Goal: Complete application form

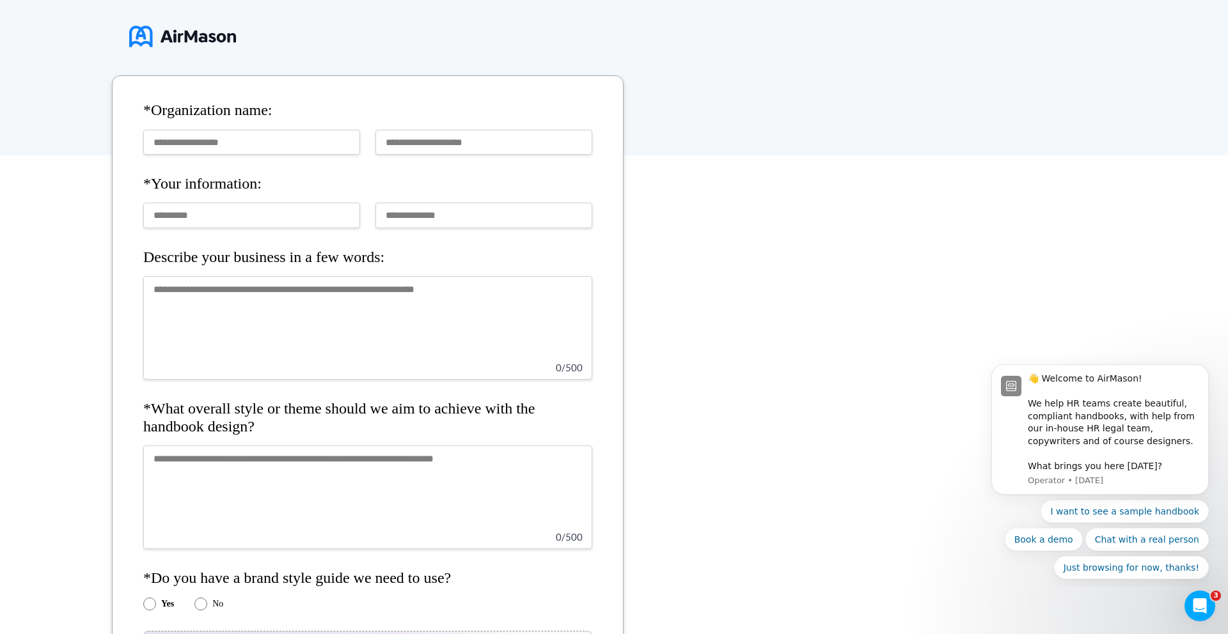
scroll to position [165, 0]
click at [450, 331] on textarea at bounding box center [367, 327] width 449 height 104
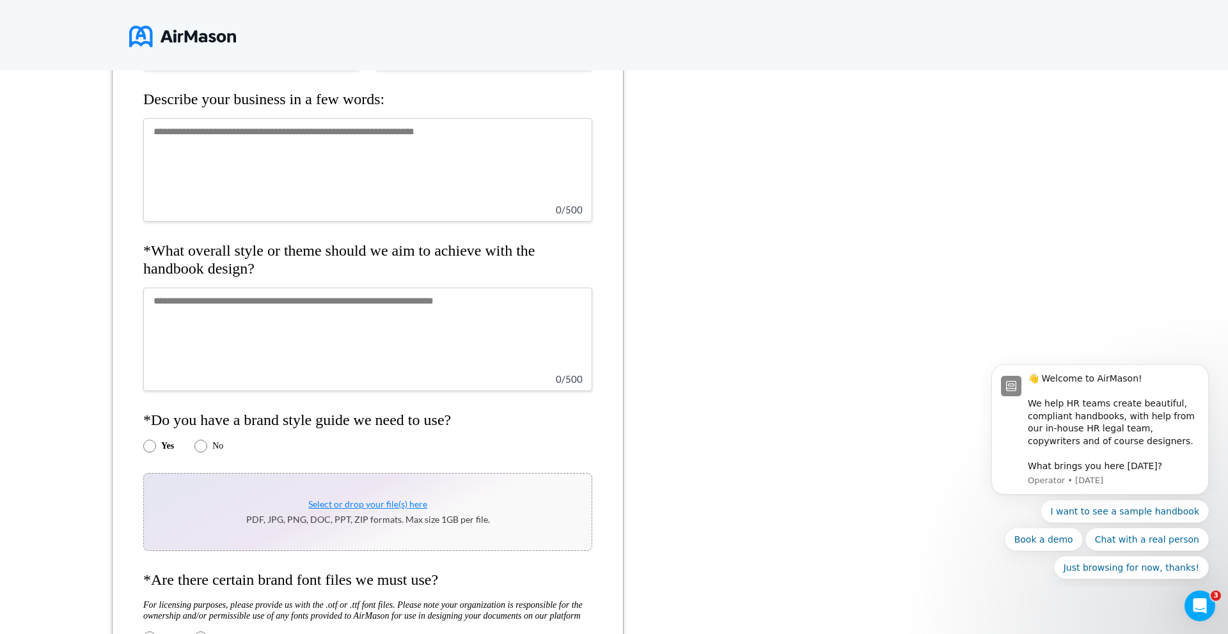
scroll to position [324, 0]
click at [415, 340] on textarea at bounding box center [367, 338] width 449 height 104
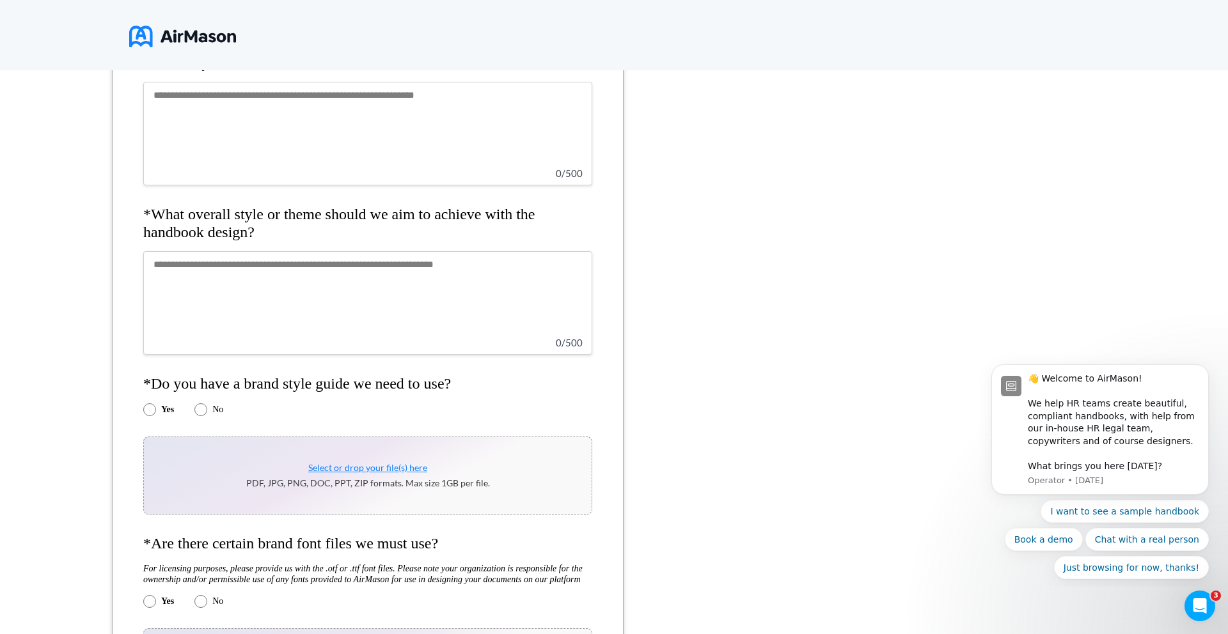
scroll to position [360, 0]
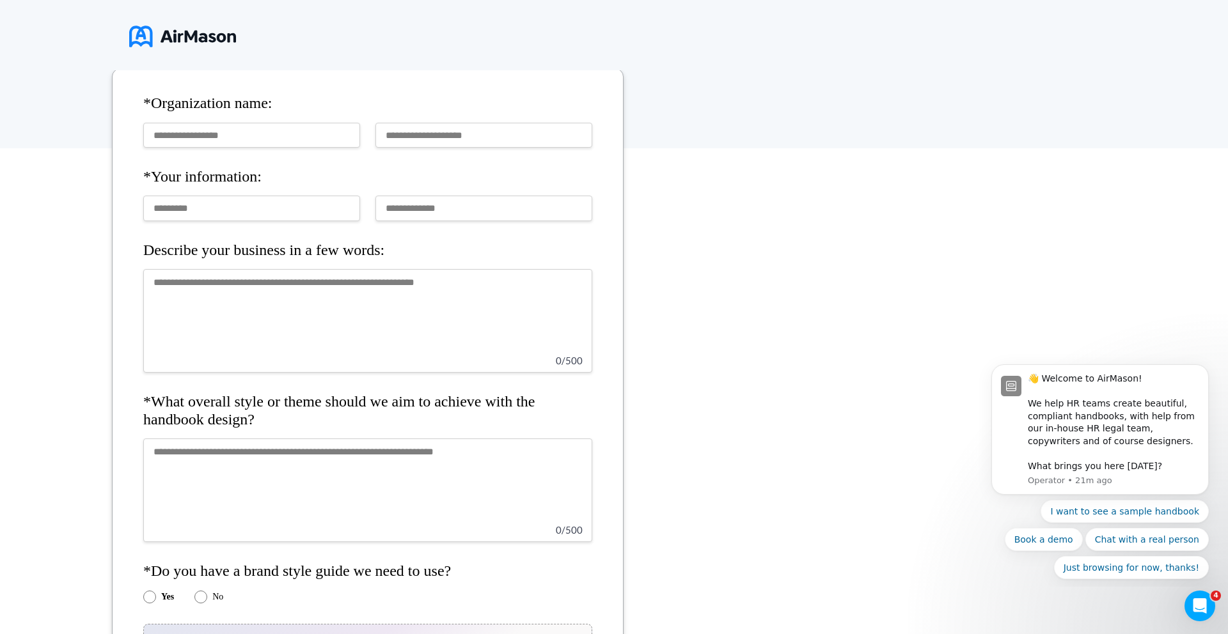
scroll to position [172, 0]
click at [444, 305] on textarea at bounding box center [367, 320] width 449 height 104
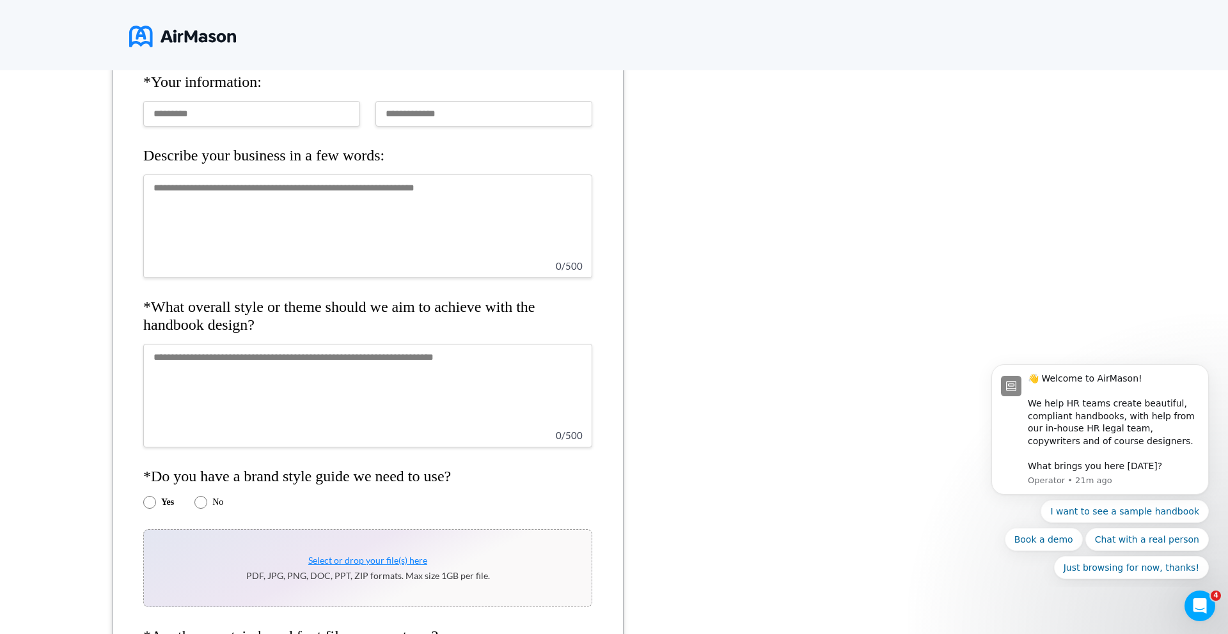
scroll to position [270, 0]
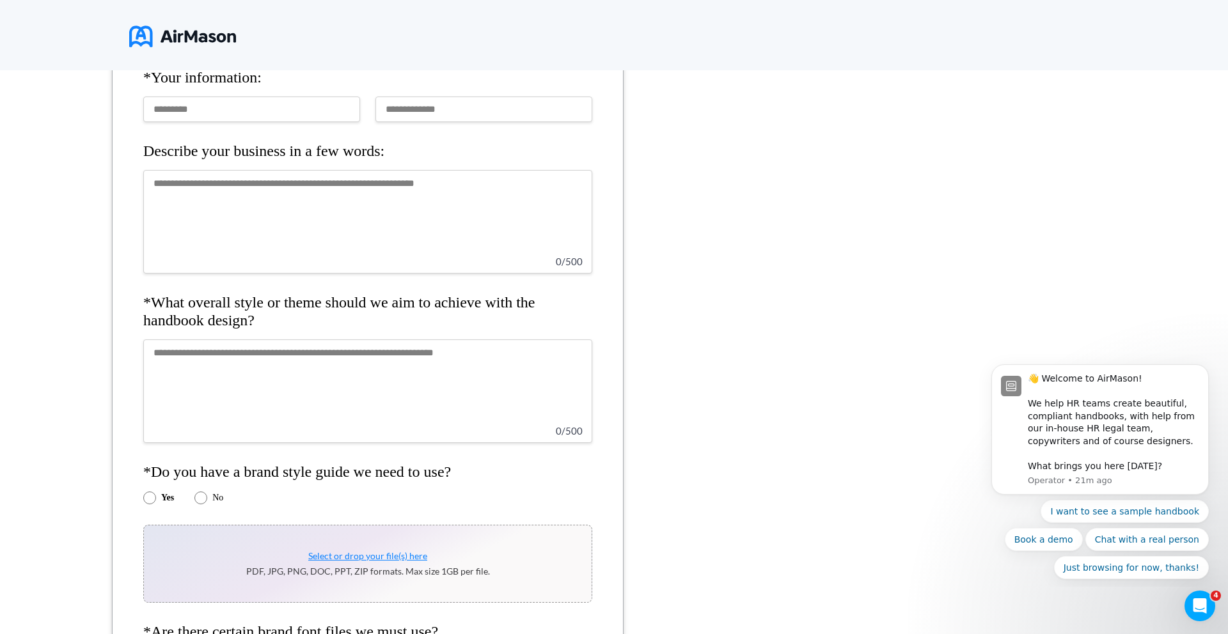
click at [443, 405] on textarea at bounding box center [367, 392] width 449 height 104
click at [473, 389] on textarea at bounding box center [367, 392] width 449 height 104
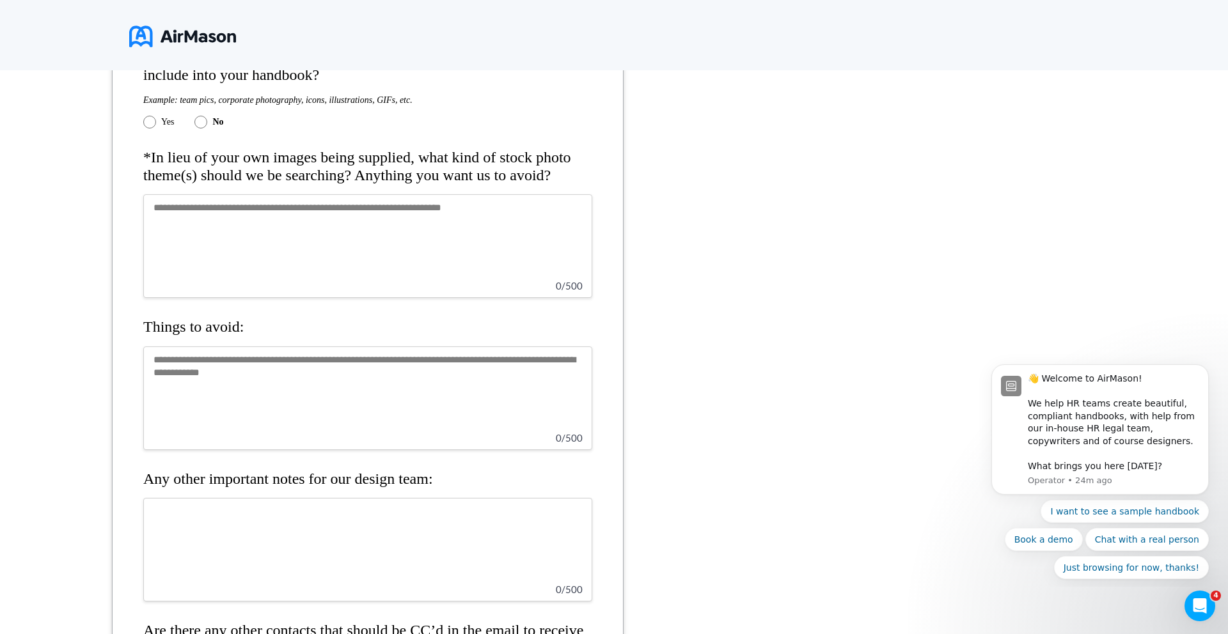
scroll to position [1183, 0]
click at [430, 274] on textarea at bounding box center [367, 247] width 449 height 104
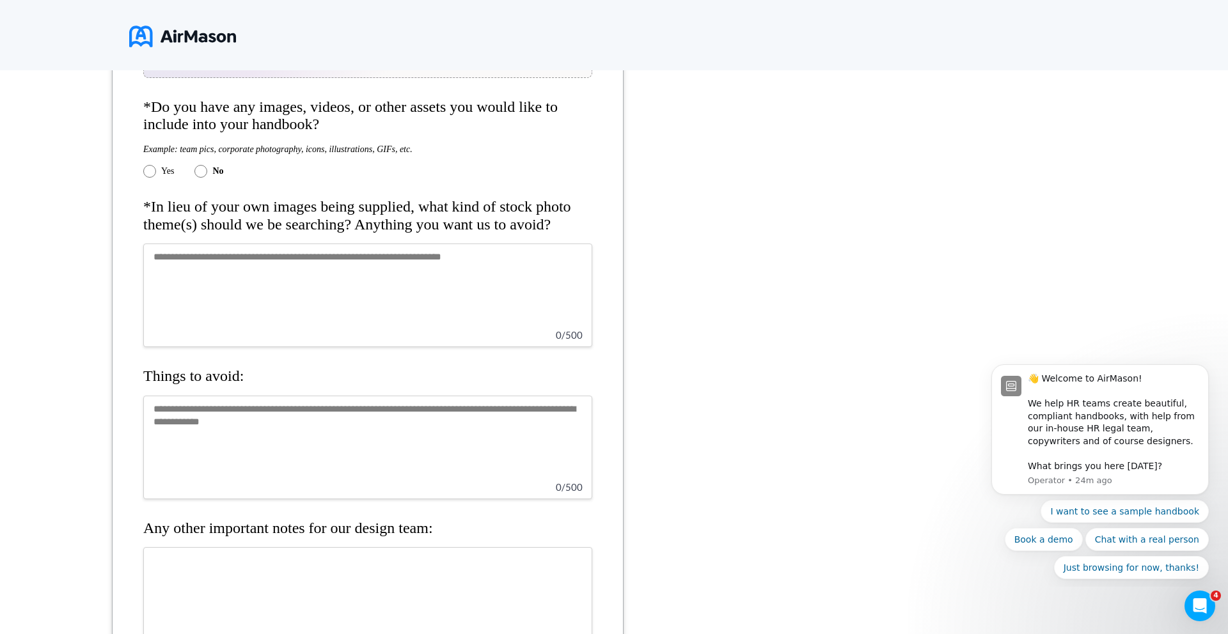
scroll to position [1136, 0]
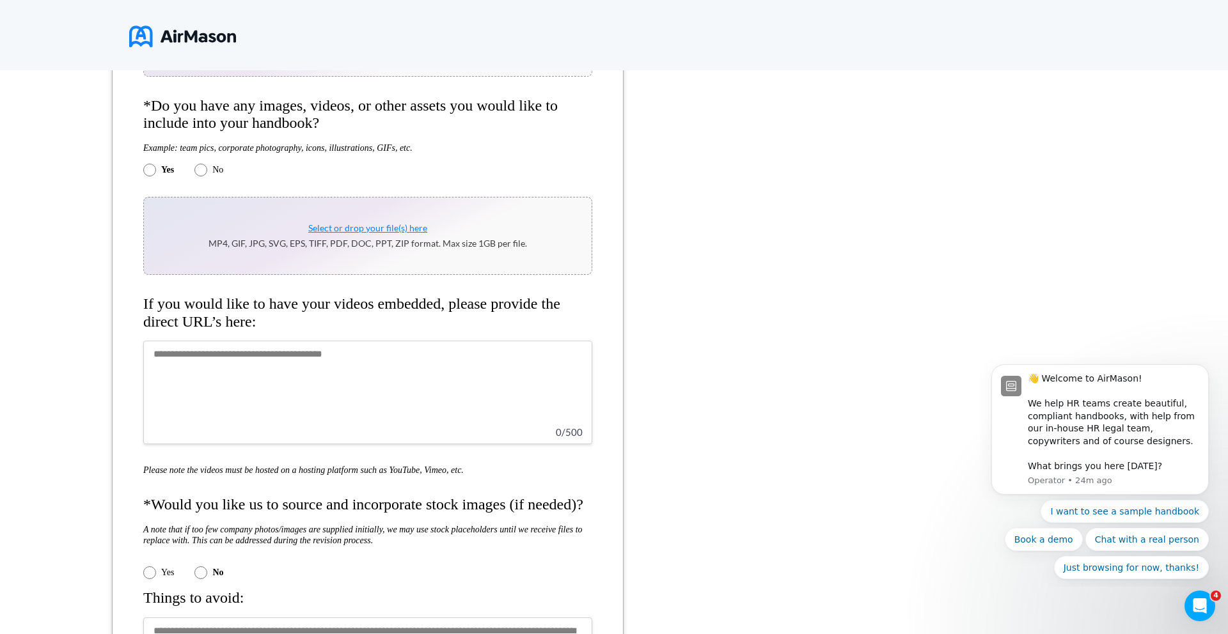
click at [226, 372] on textarea at bounding box center [367, 393] width 449 height 104
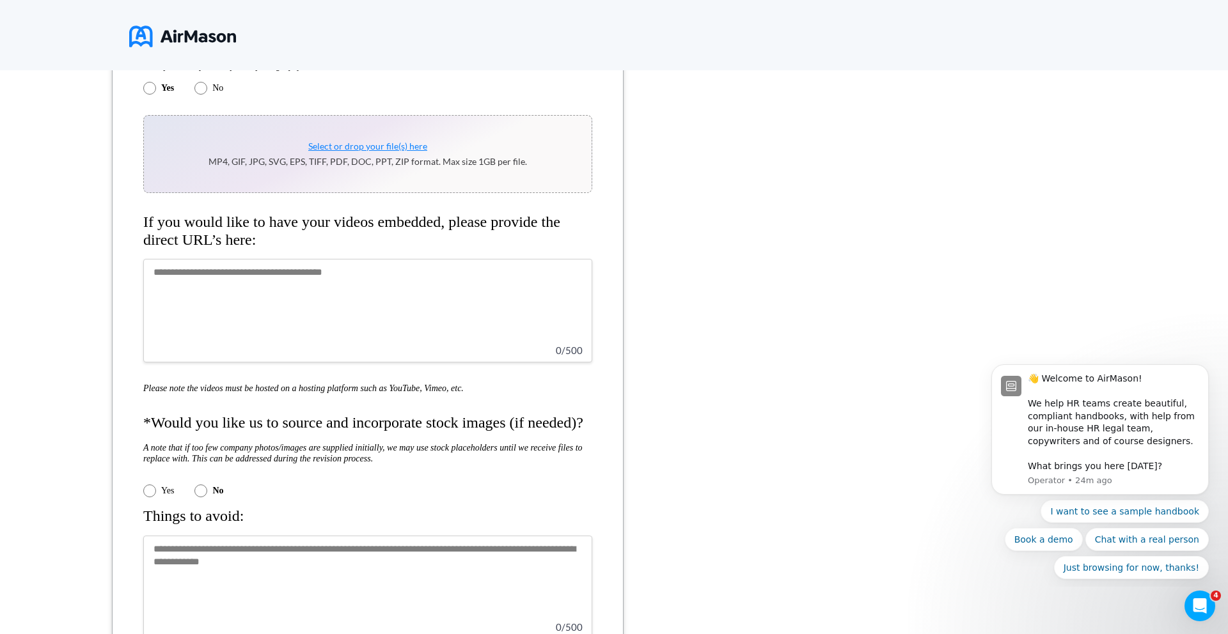
scroll to position [1218, 0]
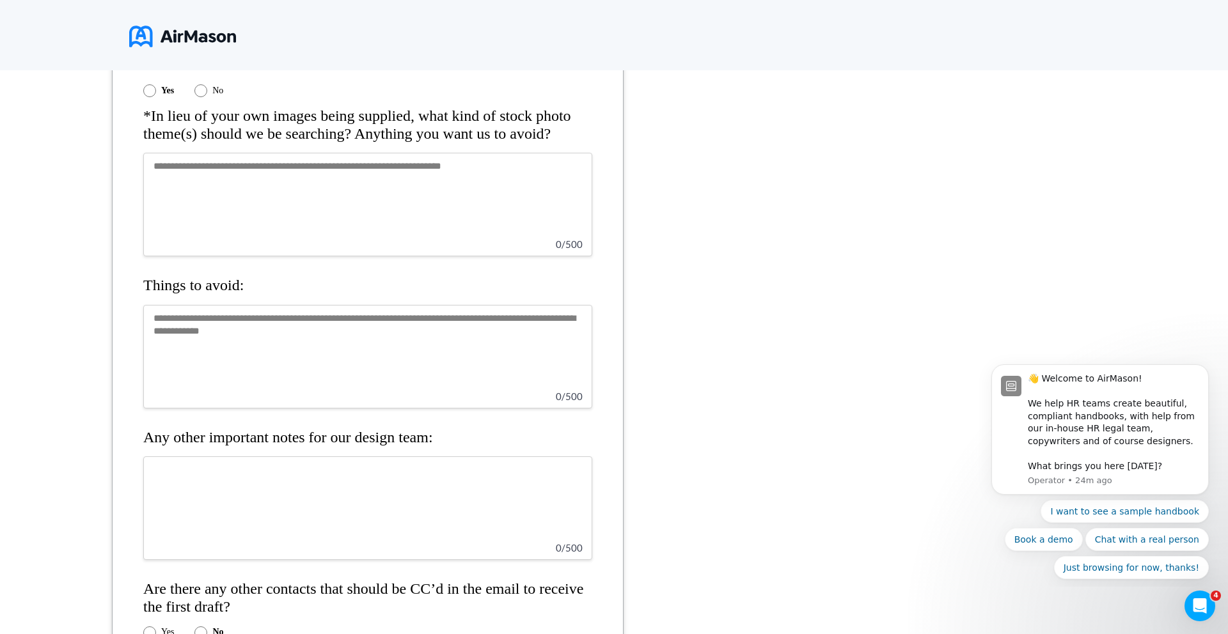
scroll to position [1619, 0]
click at [265, 408] on textarea at bounding box center [367, 356] width 449 height 104
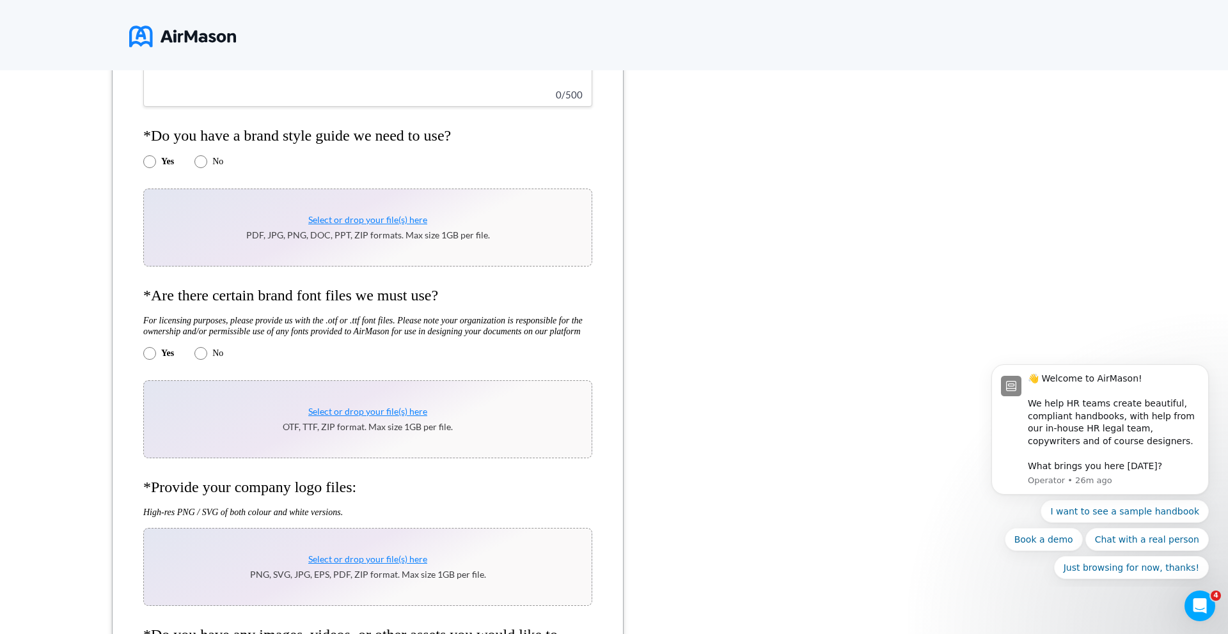
scroll to position [603, 0]
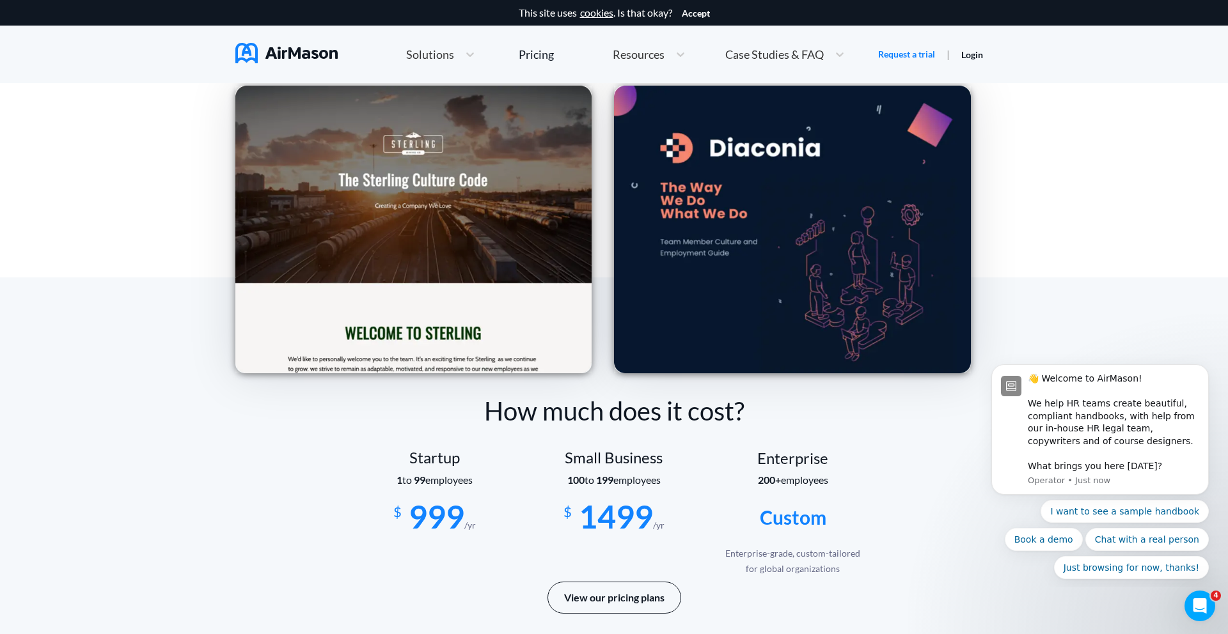
scroll to position [1815, 0]
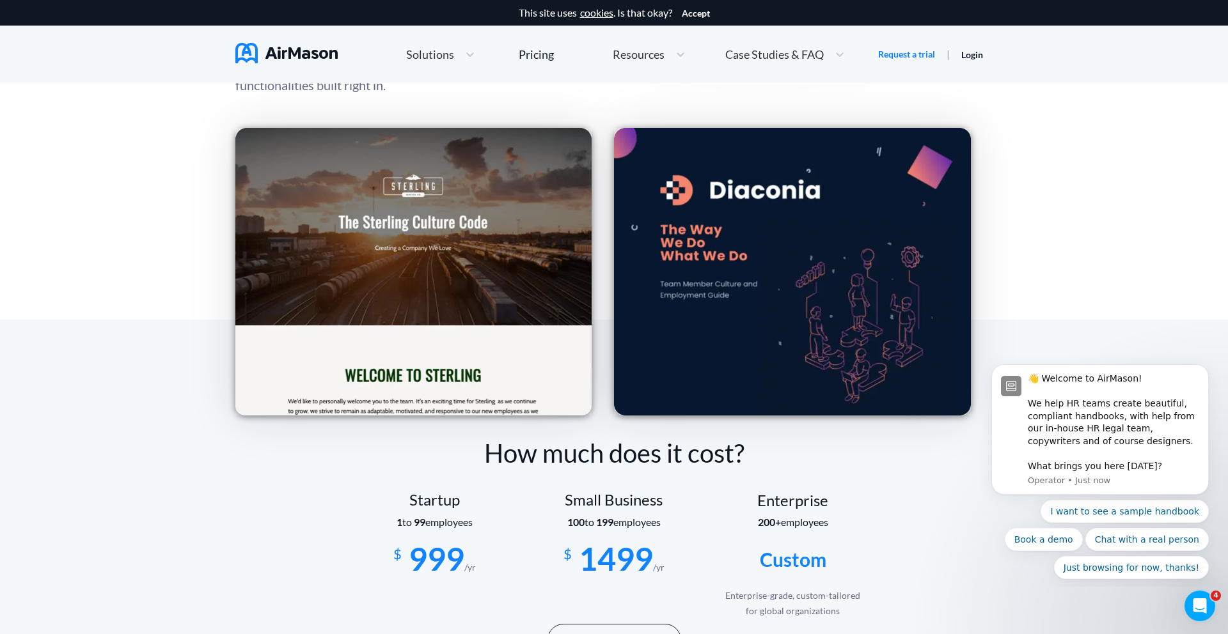
click at [640, 59] on span "Resources" at bounding box center [639, 55] width 52 height 12
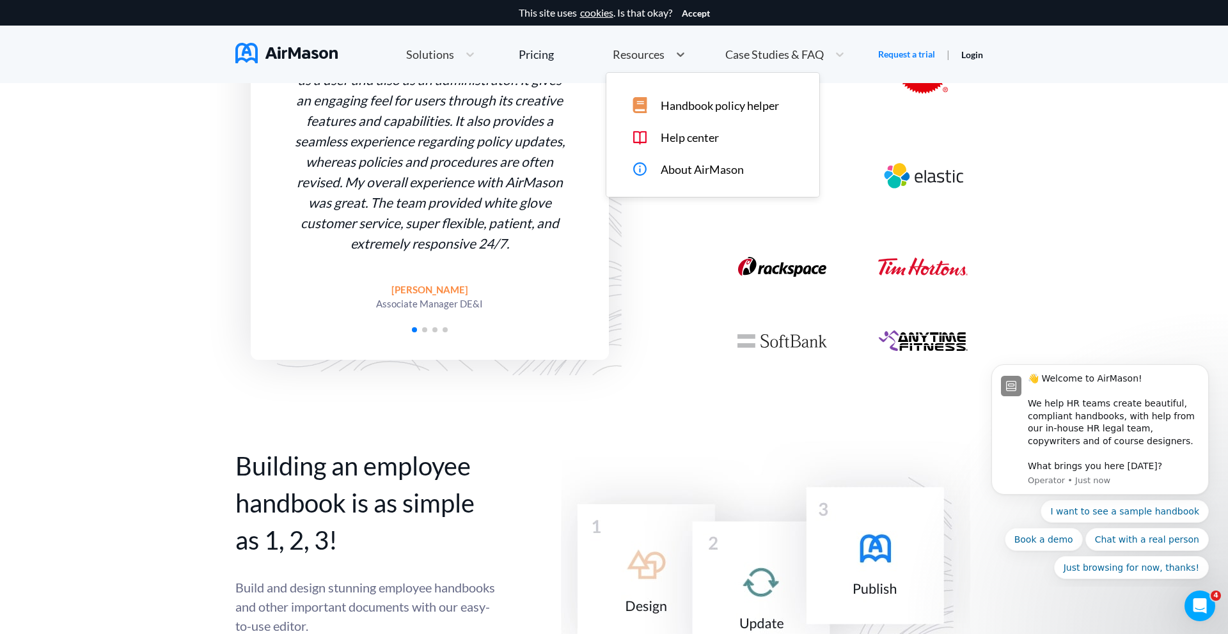
click at [680, 176] on span "About AirMason" at bounding box center [702, 169] width 83 height 13
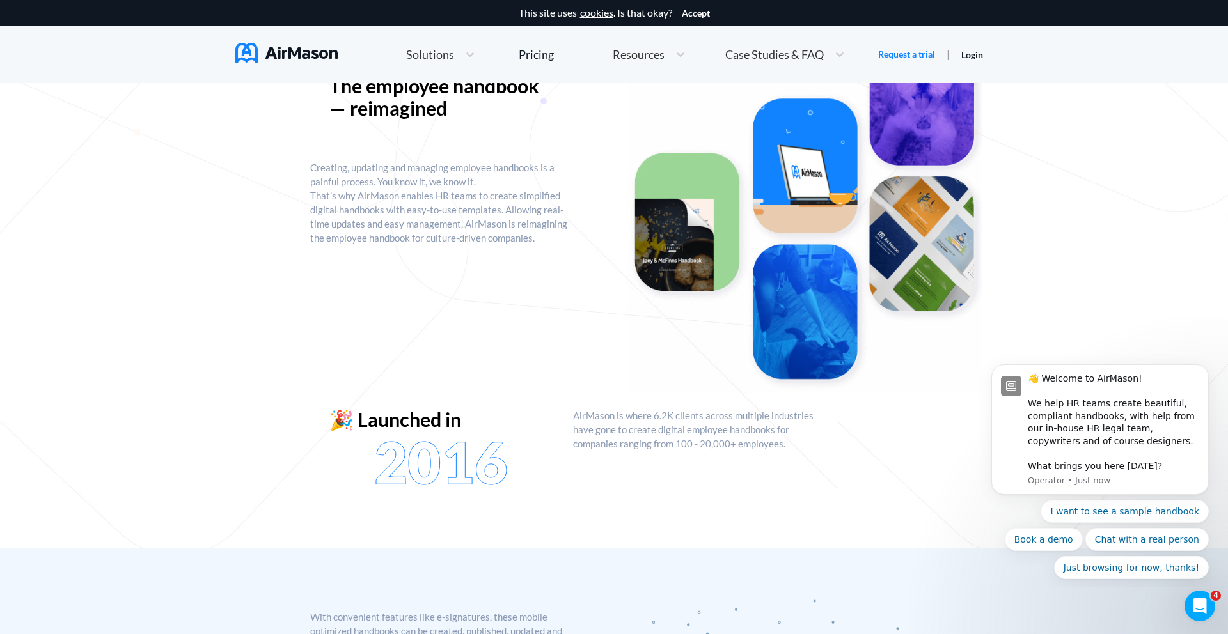
scroll to position [165, 0]
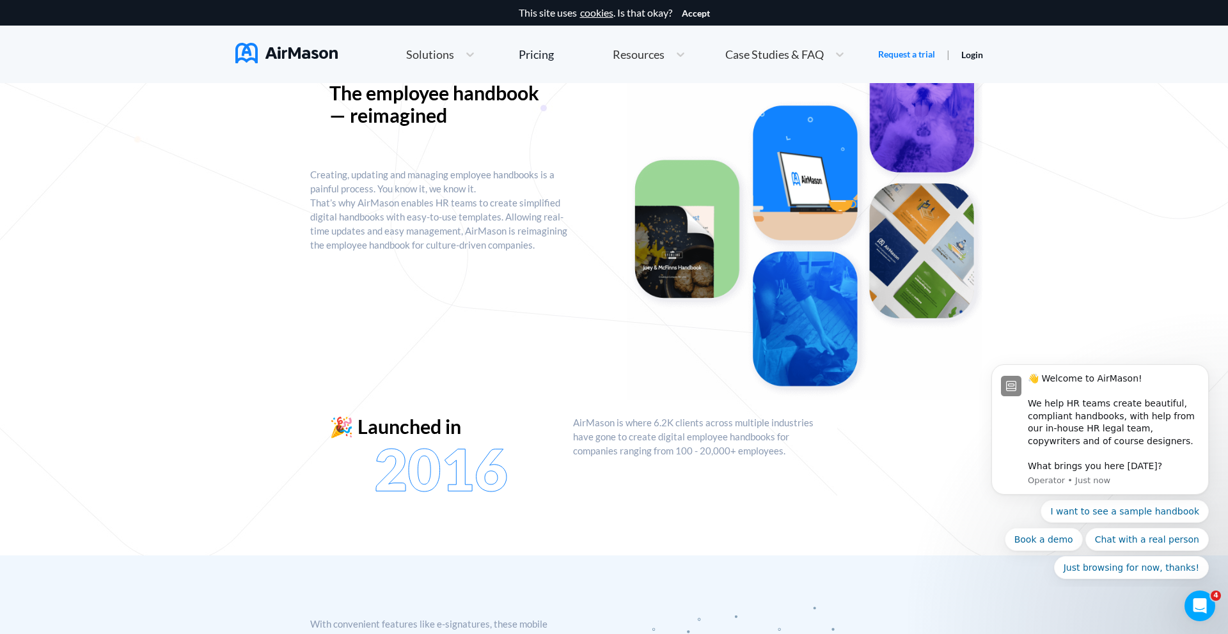
click at [787, 52] on span "Case Studies & FAQ" at bounding box center [774, 55] width 98 height 12
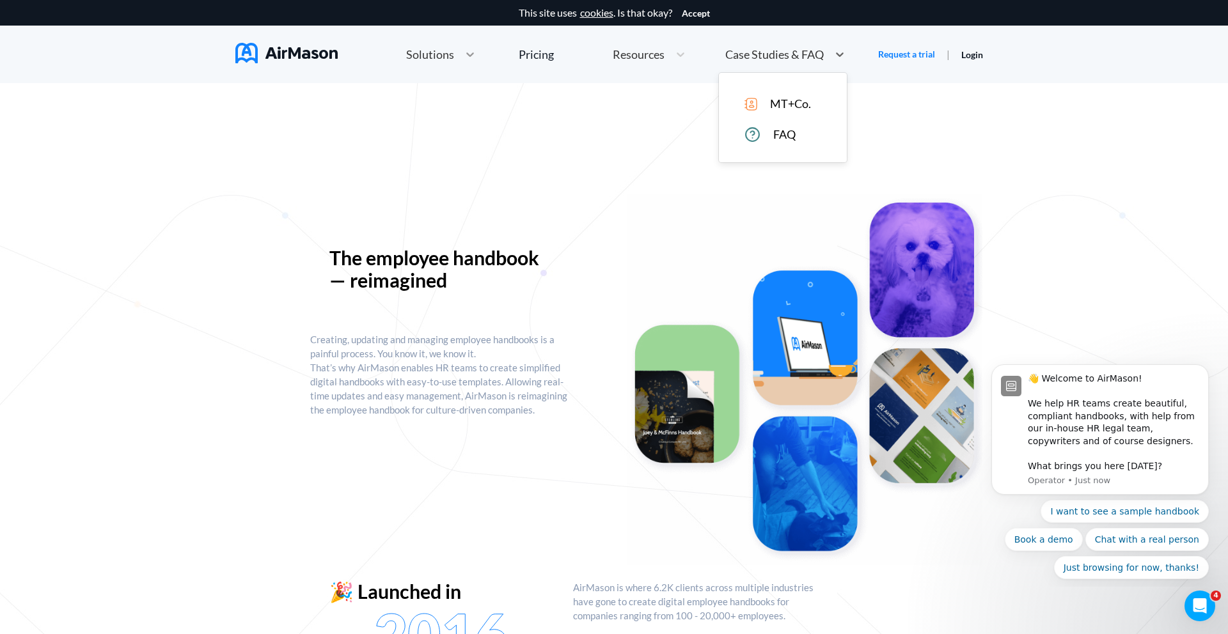
click at [469, 56] on icon at bounding box center [470, 54] width 13 height 13
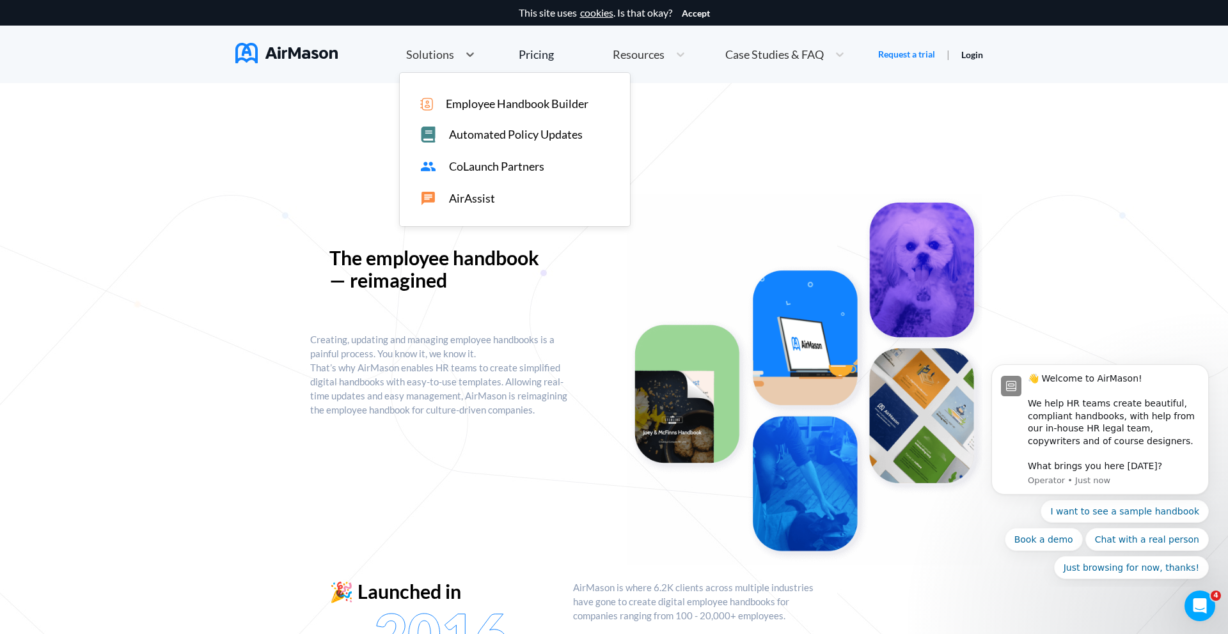
click at [475, 108] on span "Employee Handbook Builder" at bounding box center [517, 103] width 143 height 13
